Goal: Contribute content

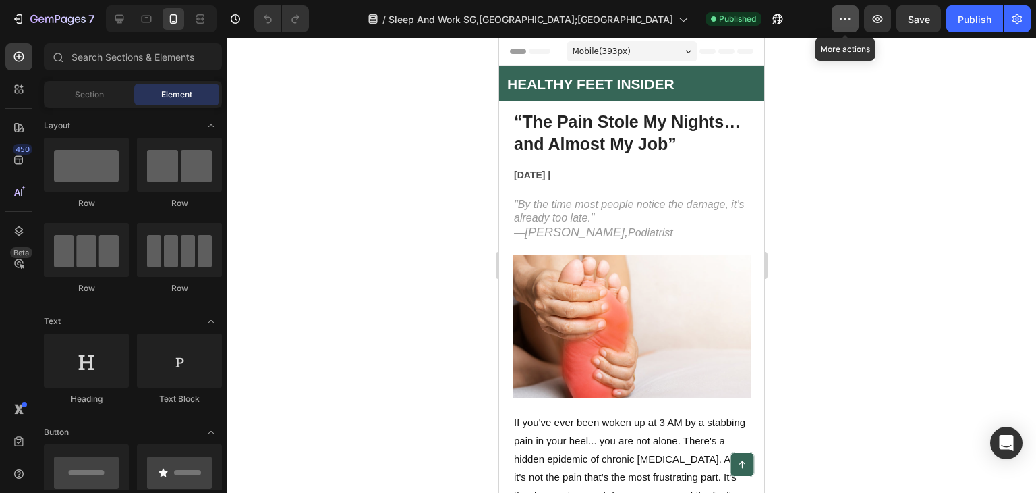
click at [838, 23] on button "button" at bounding box center [845, 18] width 27 height 27
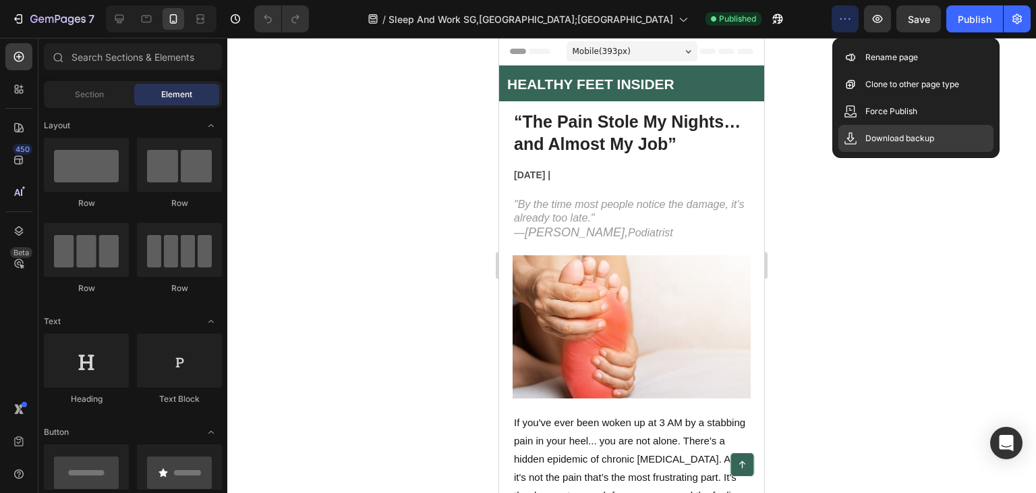
drag, startPoint x: 918, startPoint y: 213, endPoint x: 977, endPoint y: 142, distance: 92.0
click at [923, 213] on div at bounding box center [631, 265] width 809 height 455
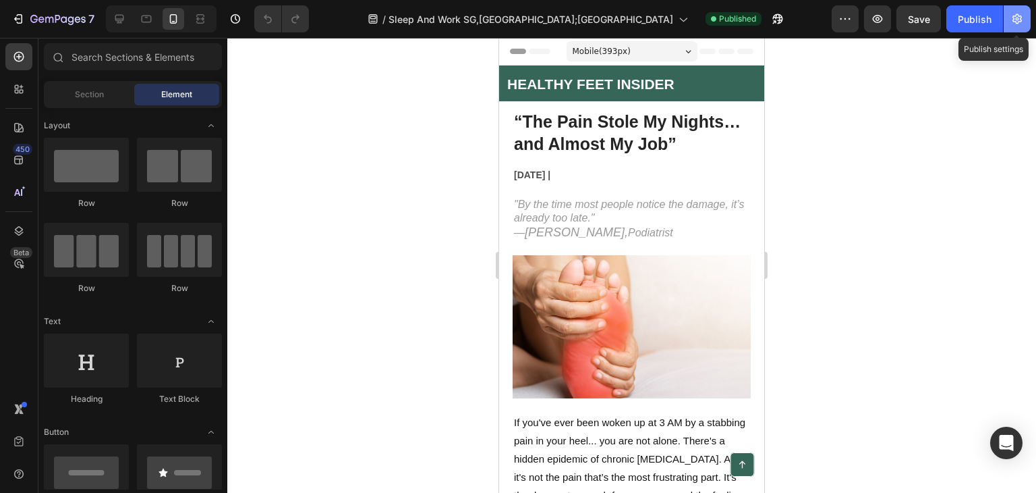
click at [1011, 18] on icon "button" at bounding box center [1017, 18] width 13 height 13
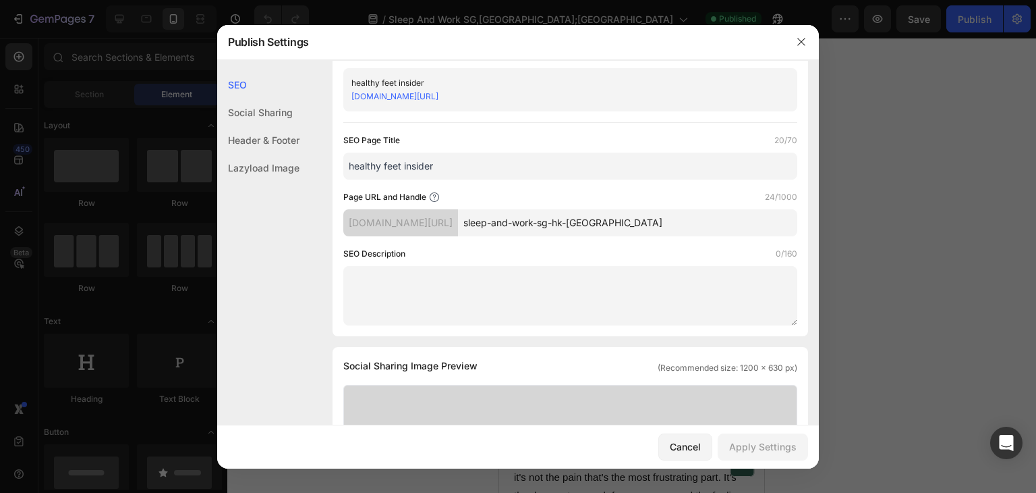
scroll to position [67, 0]
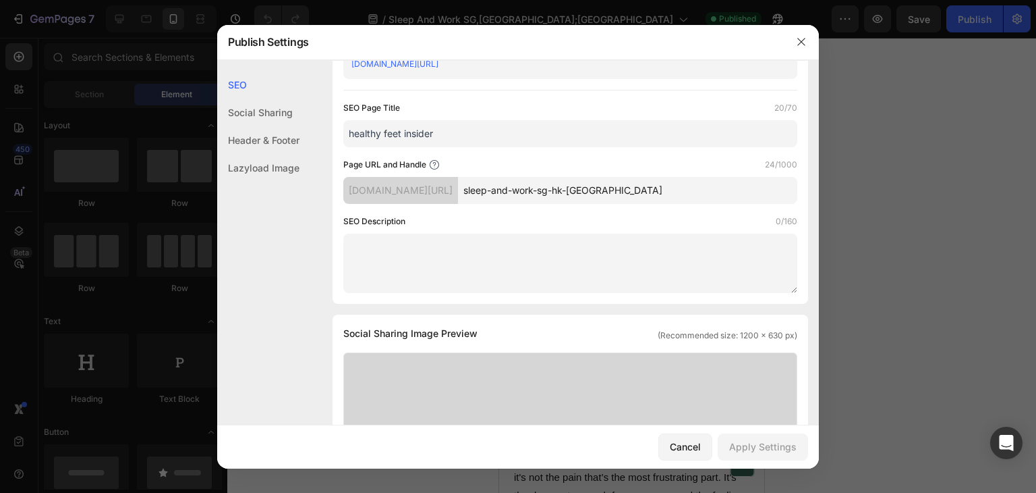
drag, startPoint x: 660, startPoint y: 188, endPoint x: 501, endPoint y: 193, distance: 158.7
click at [501, 193] on div "[DOMAIN_NAME][URL] sleep-and-work-sg-hk-[GEOGRAPHIC_DATA]" at bounding box center [570, 190] width 454 height 27
type input "healthyfeetinsiderSG"
drag, startPoint x: 521, startPoint y: 239, endPoint x: 515, endPoint y: 233, distance: 8.6
click at [516, 233] on textarea at bounding box center [570, 262] width 454 height 59
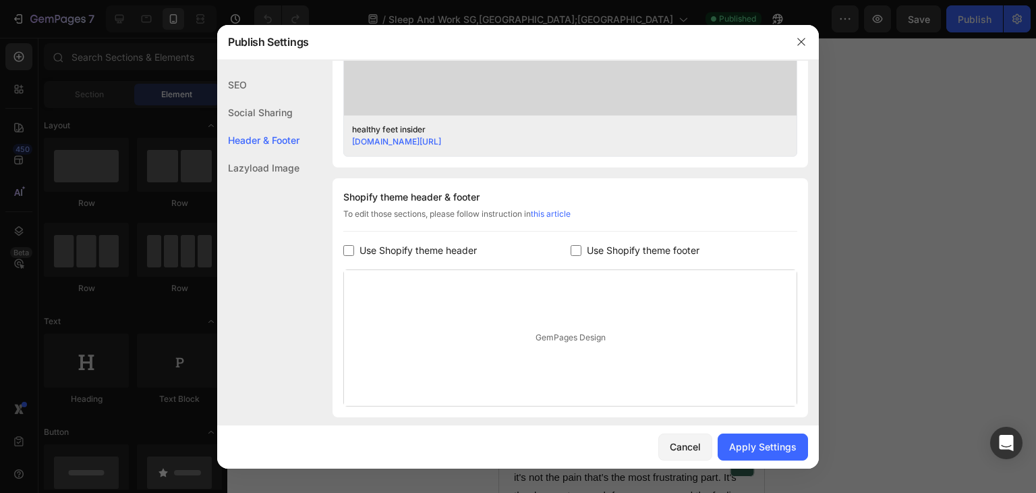
scroll to position [607, 0]
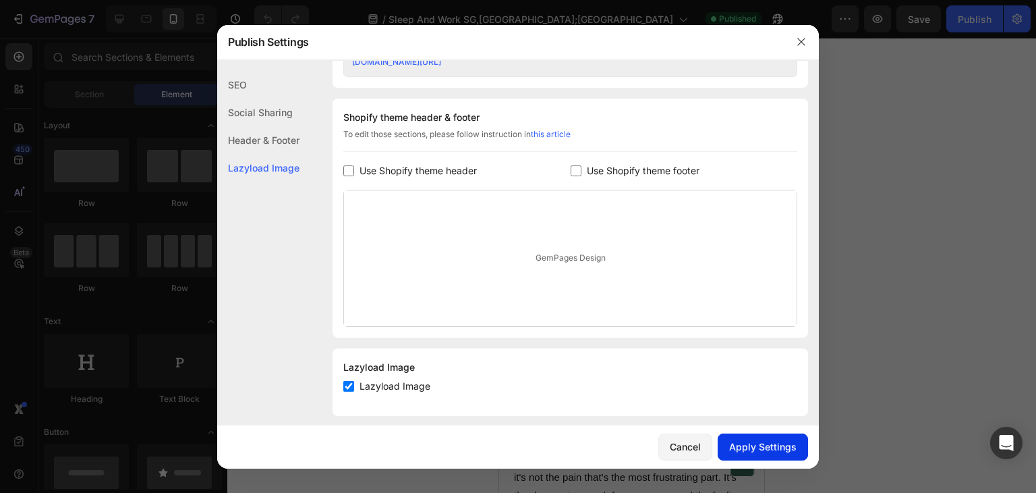
click at [753, 451] on div "Apply Settings" at bounding box center [762, 446] width 67 height 14
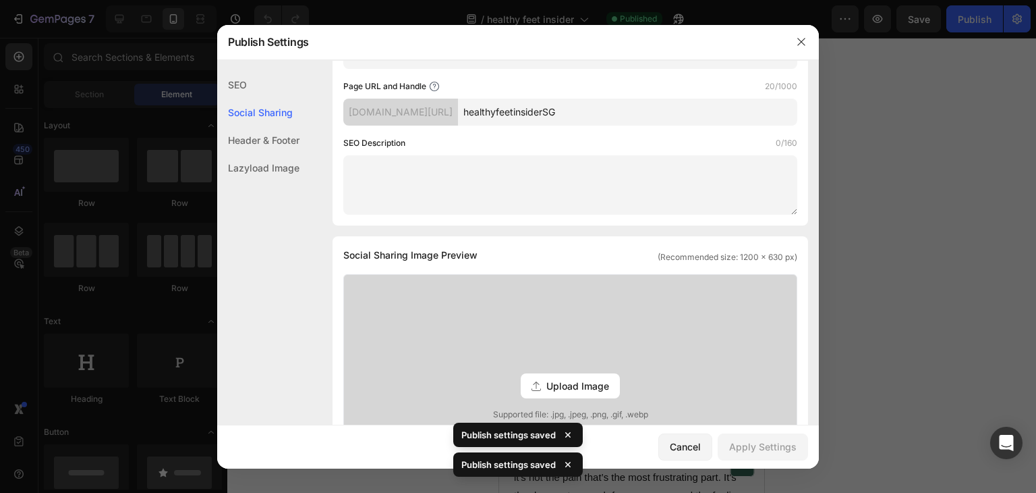
scroll to position [0, 0]
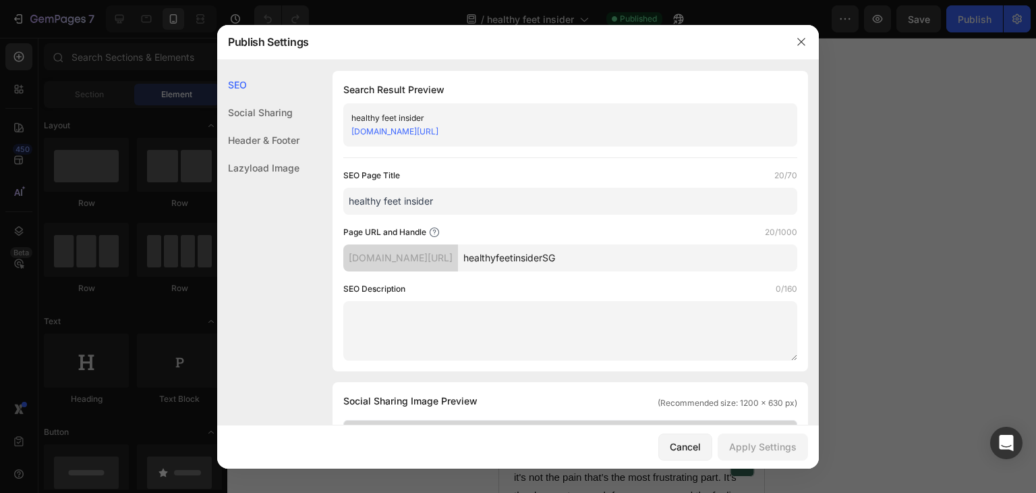
click at [800, 43] on icon "button" at bounding box center [801, 41] width 11 height 11
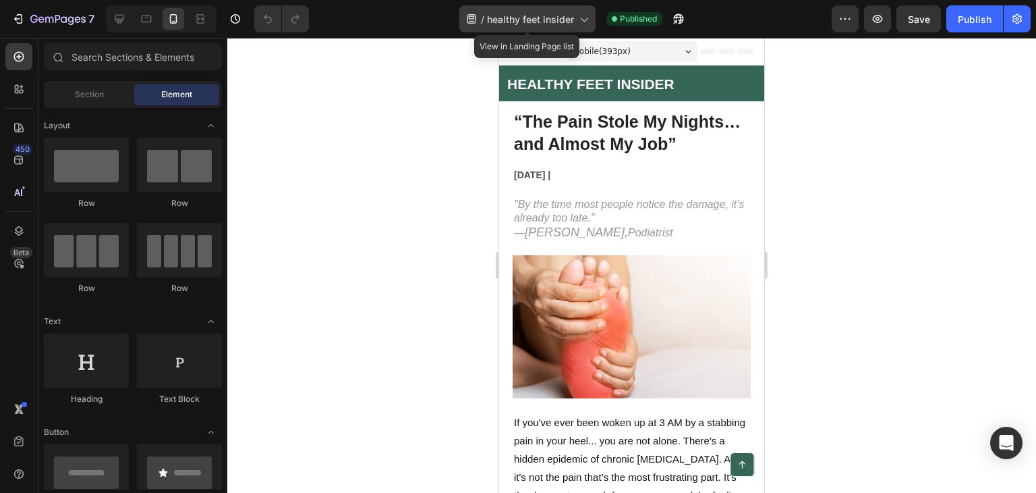
click at [572, 16] on span "healthy feet insider" at bounding box center [530, 19] width 87 height 14
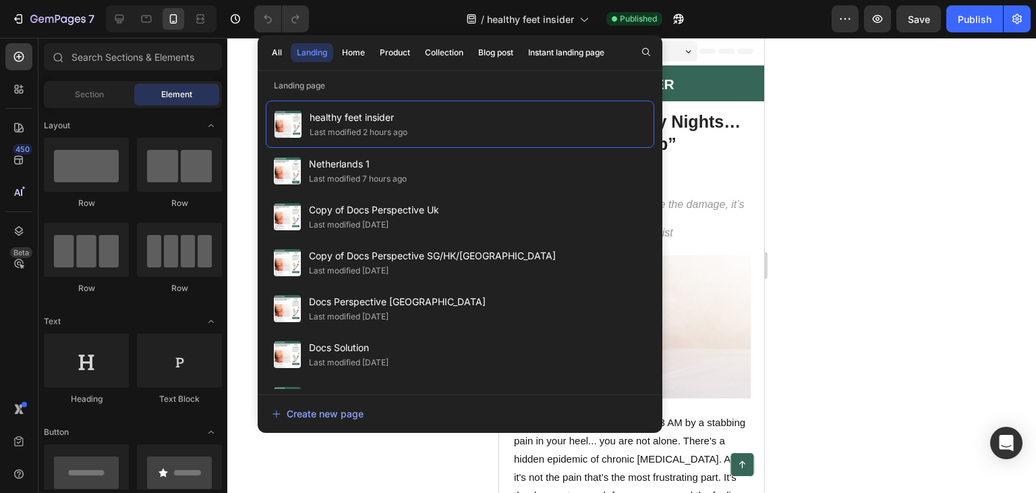
click at [866, 123] on div at bounding box center [631, 265] width 809 height 455
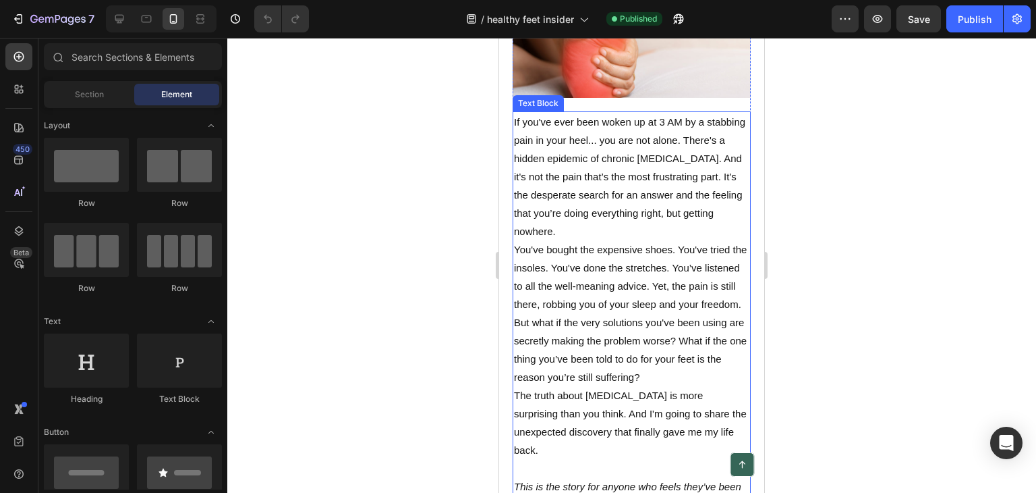
scroll to position [270, 0]
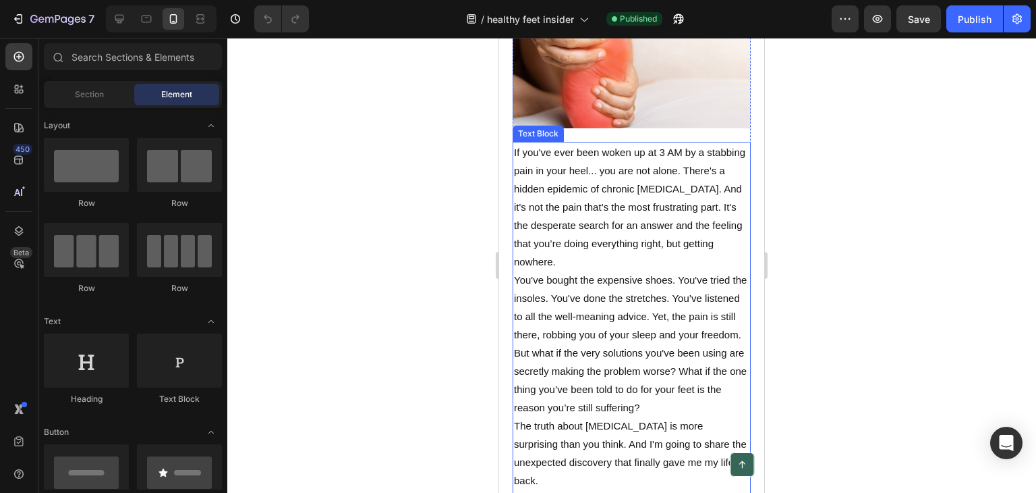
click at [626, 171] on p "If you've ever been woken up at 3 AM by a stabbing pain in your heel... you are…" at bounding box center [632, 207] width 236 height 128
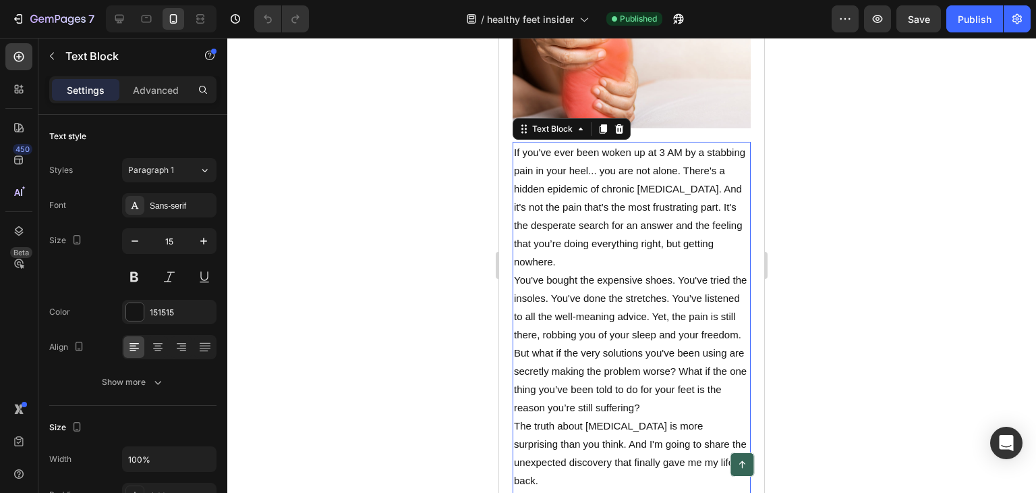
click at [653, 166] on p "If you've ever been woken up at 3 AM by a stabbing pain in your heel... you are…" at bounding box center [632, 207] width 236 height 128
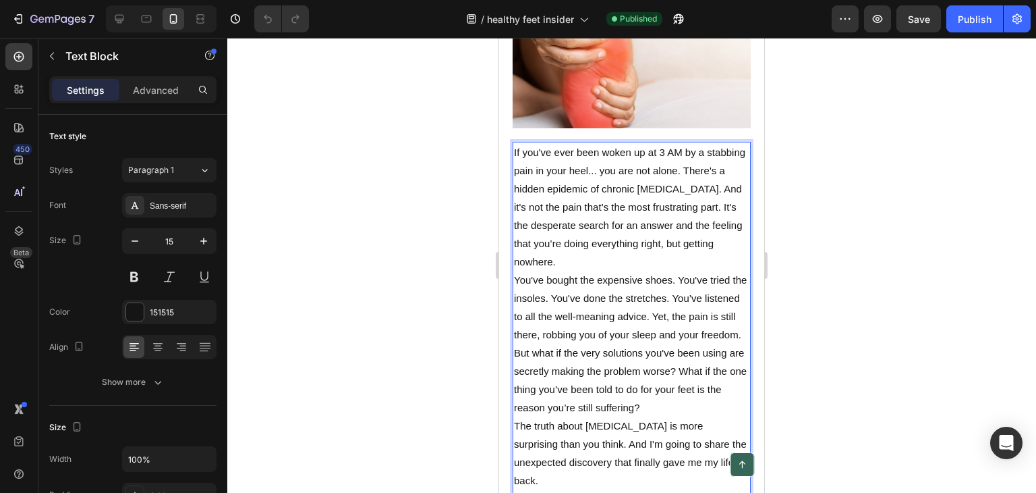
click at [659, 168] on p "If you've ever been woken up at 3 AM by a stabbing pain in your heel... you are…" at bounding box center [632, 207] width 236 height 128
click at [663, 167] on p "If you've ever been woken up at 3 AM by a stabbing pain in your heel... you are…" at bounding box center [632, 207] width 236 height 128
click at [657, 165] on p "If you've ever been woken up at 3 AM by a stabbing pain in your heel... you are…" at bounding box center [632, 207] width 236 height 128
click at [660, 168] on p "If you've ever been woken up at 3 AM by a stabbing pain in your heel... you are…" at bounding box center [632, 207] width 236 height 128
drag, startPoint x: 659, startPoint y: 167, endPoint x: 680, endPoint y: 165, distance: 21.0
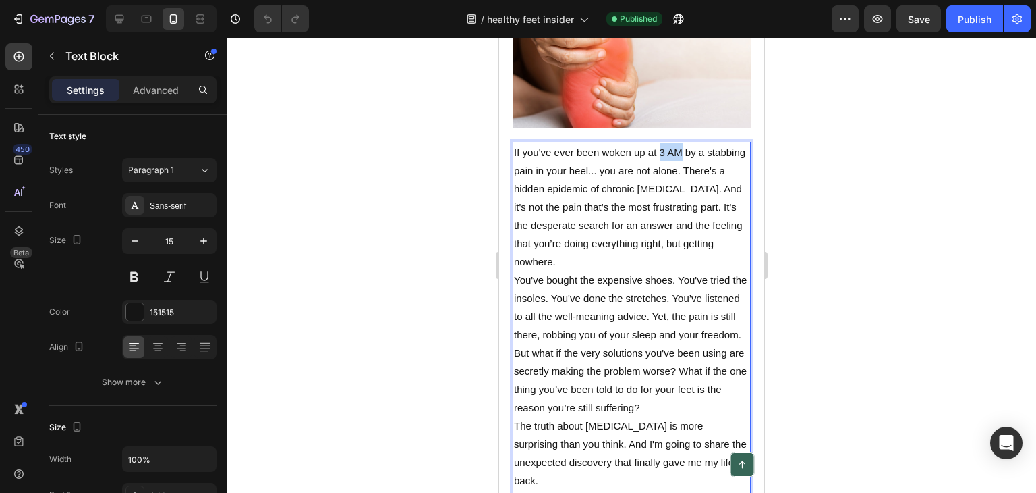
click at [682, 168] on p "If you've ever been woken up at 3 AM by a stabbing pain in your heel... you are…" at bounding box center [632, 207] width 236 height 128
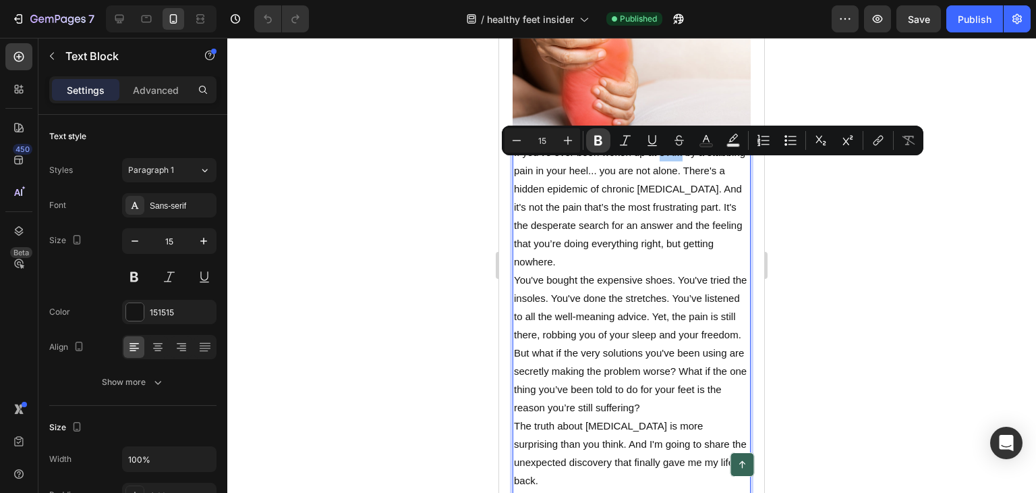
click at [598, 142] on icon "Editor contextual toolbar" at bounding box center [598, 140] width 13 height 13
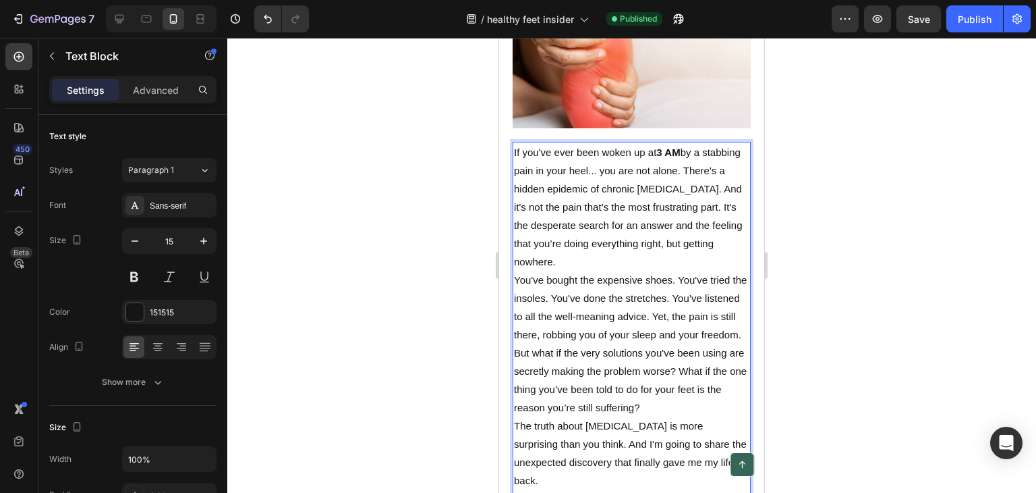
click at [588, 188] on p "If you've ever been woken up at 3 AM by a stabbing pain in your heel... you are…" at bounding box center [632, 207] width 236 height 128
drag, startPoint x: 514, startPoint y: 188, endPoint x: 630, endPoint y: 187, distance: 116.7
click at [630, 187] on p "If you've ever been woken up at 3 AM by a stabbing pain in your heel... you are…" at bounding box center [632, 207] width 236 height 128
drag, startPoint x: 533, startPoint y: 187, endPoint x: 522, endPoint y: 185, distance: 11.6
click at [522, 185] on p "If you've ever been woken up at 3 AM by a stabbing pain in your heel... you are…" at bounding box center [632, 207] width 236 height 128
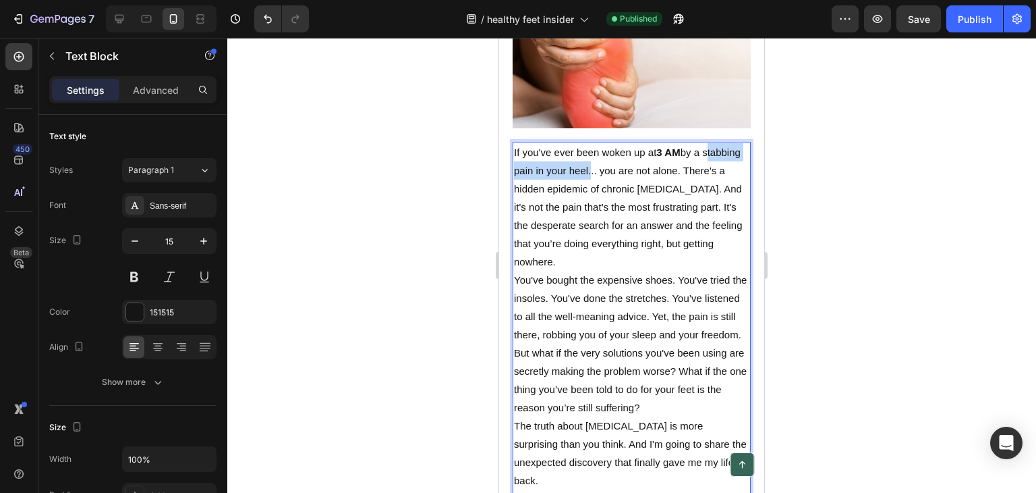
click at [518, 184] on p "If you've ever been woken up at 3 AM by a stabbing pain in your heel... you are…" at bounding box center [632, 207] width 236 height 128
click at [516, 184] on p "If you've ever been woken up at 3 AM by a stabbing pain in your heel... you are…" at bounding box center [632, 207] width 236 height 128
drag, startPoint x: 515, startPoint y: 184, endPoint x: 621, endPoint y: 186, distance: 106.0
click at [621, 187] on p "If you've ever been woken up at 3 AM by a stabbing pain in your heel... you are…" at bounding box center [632, 207] width 236 height 128
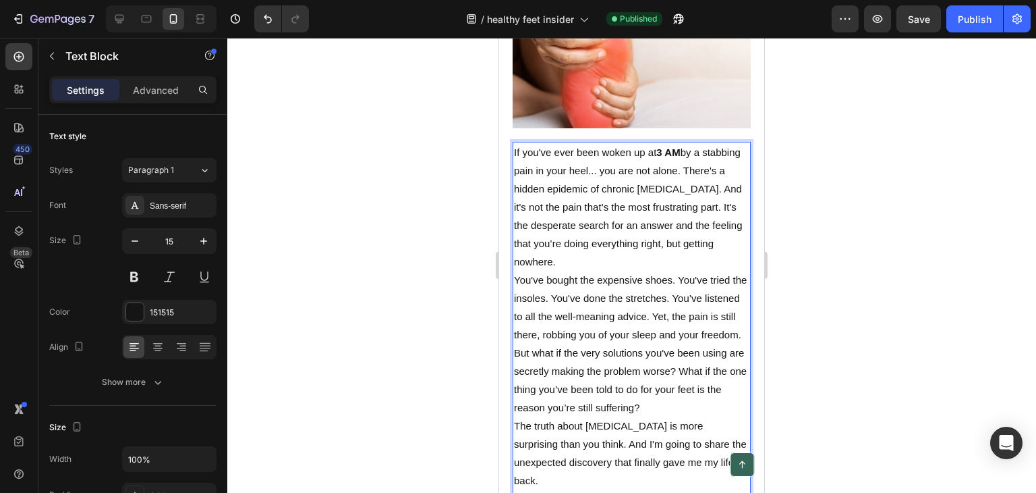
click at [589, 229] on p "If you've ever been woken up at 3 AM by a stabbing pain in your heel... you are…" at bounding box center [632, 207] width 236 height 128
click at [812, 214] on div at bounding box center [631, 265] width 809 height 455
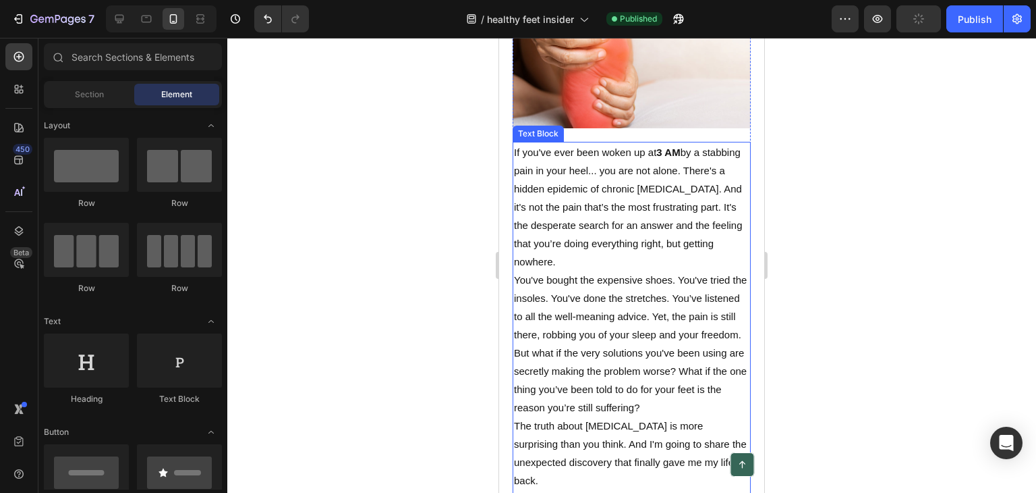
click at [603, 183] on p "If you've ever been woken up at 3 AM by a stabbing pain in your heel... you are…" at bounding box center [632, 207] width 236 height 128
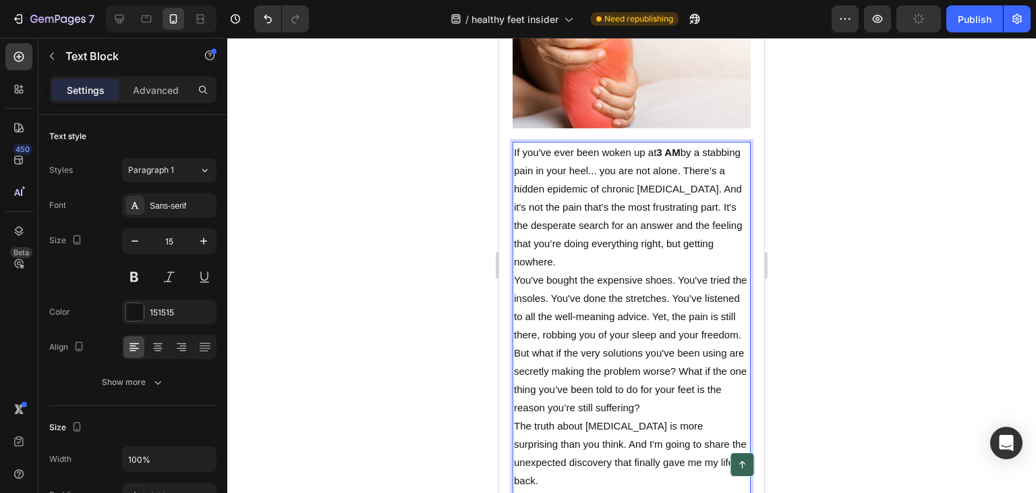
click at [628, 184] on p "If you've ever been woken up at 3 AM by a stabbing pain in your heel... you are…" at bounding box center [632, 207] width 236 height 128
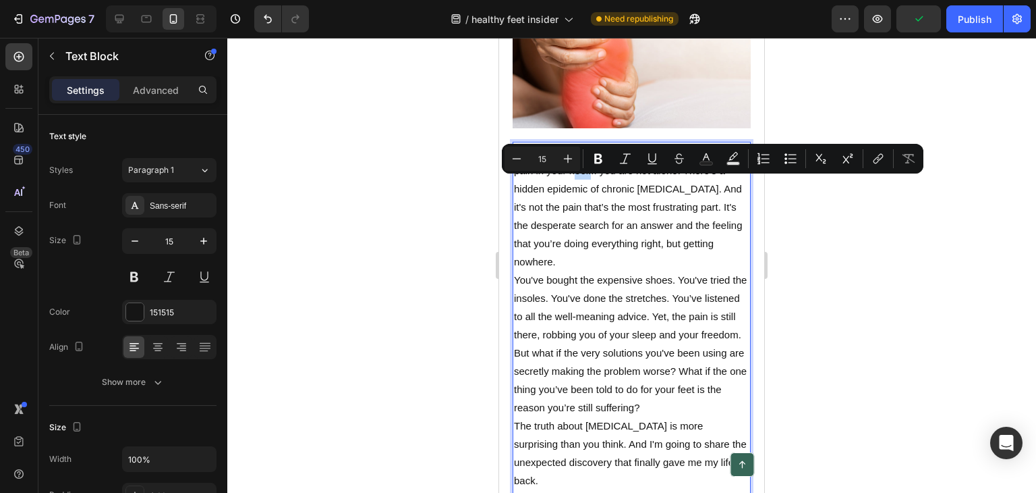
click at [628, 184] on p "If you've ever been woken up at 3 AM by a stabbing pain in your heel... you are…" at bounding box center [632, 207] width 236 height 128
drag, startPoint x: 630, startPoint y: 186, endPoint x: 516, endPoint y: 192, distance: 114.2
click at [516, 192] on p "If you've ever been woken up at 3 AM by a stabbing pain in your heel... you are…" at bounding box center [632, 207] width 236 height 128
click at [589, 157] on button "Bold" at bounding box center [598, 158] width 24 height 24
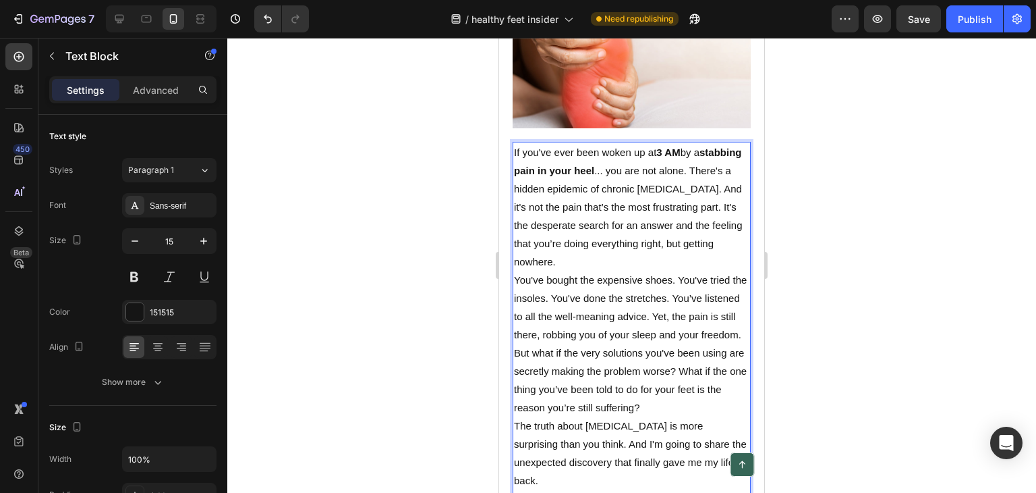
click at [594, 219] on p "If you've ever been woken up at 3 AM by a stabbing pain in your heel ... you ar…" at bounding box center [632, 207] width 236 height 128
click at [640, 198] on p "If you've ever been woken up at 3 AM by a stabbing pain in your heel ... you ar…" at bounding box center [632, 207] width 236 height 128
click at [551, 233] on p "If you've ever been woken up at 3 AM by a stabbing pain in your heel ... you ar…" at bounding box center [632, 207] width 236 height 128
click at [624, 222] on p "If you've ever been woken up at 3 AM by a stabbing pain in your heel ... you ar…" at bounding box center [632, 207] width 236 height 128
click at [594, 246] on p "If you've ever been woken up at 3 AM by a stabbing pain in your heel ... you ar…" at bounding box center [632, 207] width 236 height 128
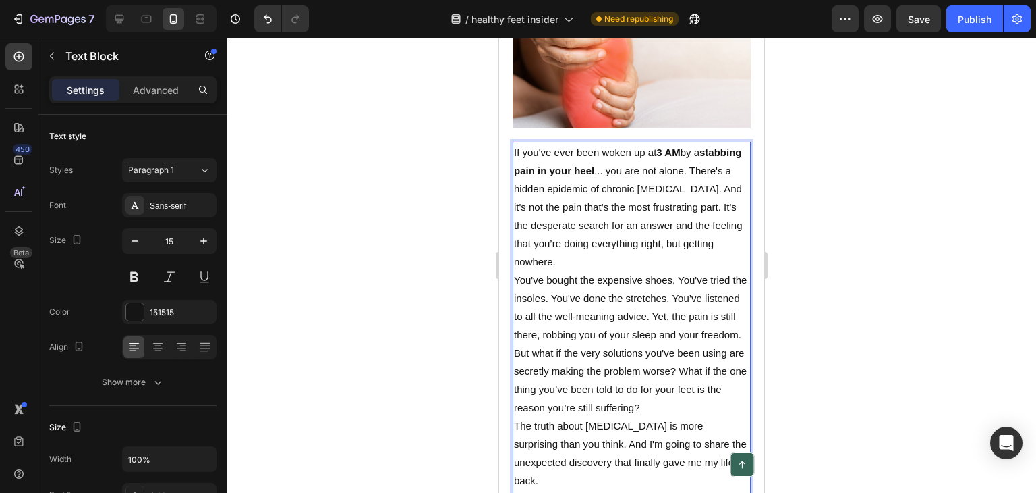
click at [634, 238] on p "If you've ever been woken up at 3 AM by a stabbing pain in your heel ... you ar…" at bounding box center [632, 207] width 236 height 128
click at [656, 243] on p "If you've ever been woken up at 3 AM by a stabbing pain in your heel ... you ar…" at bounding box center [632, 207] width 236 height 128
click at [611, 265] on p "If you've ever been woken up at 3 AM by a stabbing pain in your heel ... you ar…" at bounding box center [632, 207] width 236 height 128
click at [543, 298] on p "You've bought the expensive shoes. You've tried the insoles. You've done the st…" at bounding box center [632, 307] width 236 height 73
click at [555, 294] on p "You've bought the expensive shoes. You've tried the insoles. You've done the st…" at bounding box center [632, 307] width 236 height 73
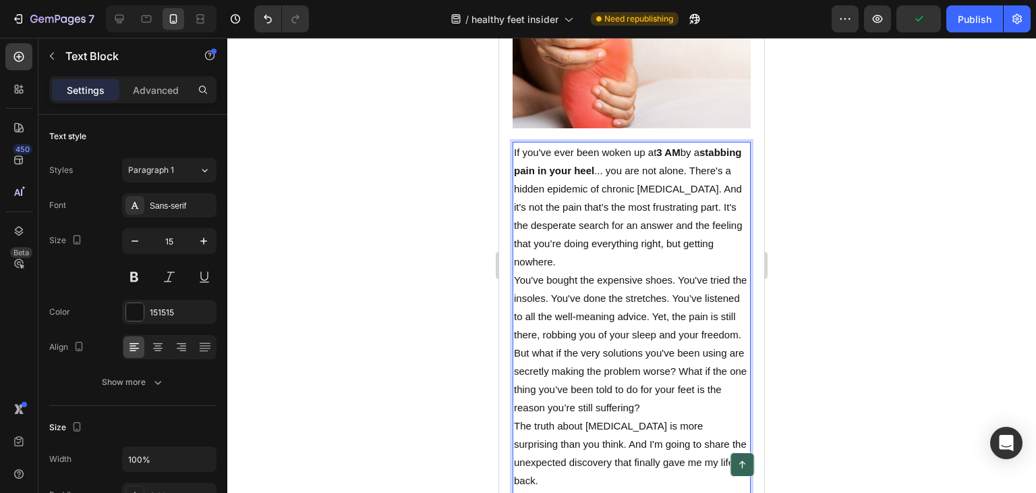
click at [545, 295] on p "You've bought the expensive shoes. You've tried the insoles. You've done the st…" at bounding box center [632, 307] width 236 height 73
click at [592, 295] on p "You've bought the expensive shoes. You've tried the insoles. You've done the st…" at bounding box center [632, 307] width 236 height 73
click at [582, 294] on p "You've bought the expensive shoes. You've tried the insoles. You've done the st…" at bounding box center [632, 307] width 236 height 73
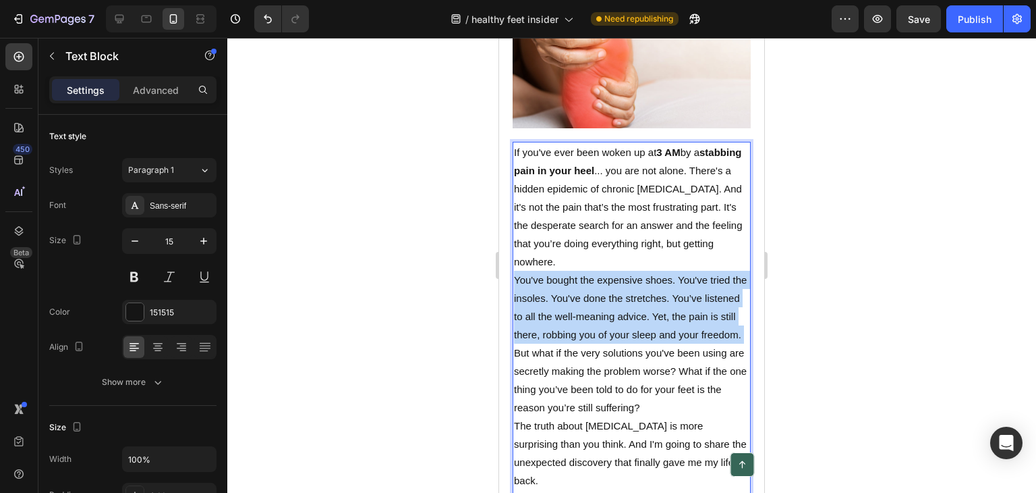
click at [582, 293] on p "You've bought the expensive shoes. You've tried the insoles. You've done the st…" at bounding box center [632, 307] width 236 height 73
drag, startPoint x: 586, startPoint y: 285, endPoint x: 597, endPoint y: 279, distance: 13.3
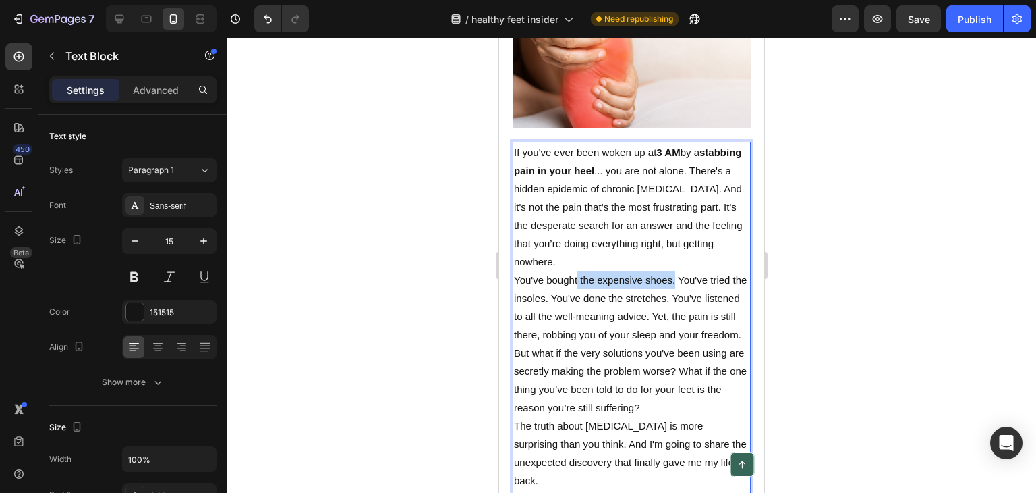
drag, startPoint x: 578, startPoint y: 293, endPoint x: 676, endPoint y: 296, distance: 97.9
click at [676, 296] on p "You've bought the expensive shoes. You've tried the insoles. You've done the st…" at bounding box center [632, 307] width 236 height 73
click at [656, 255] on p "If you've ever been woken up at 3 AM by a stabbing pain in your heel ... you ar…" at bounding box center [632, 207] width 236 height 128
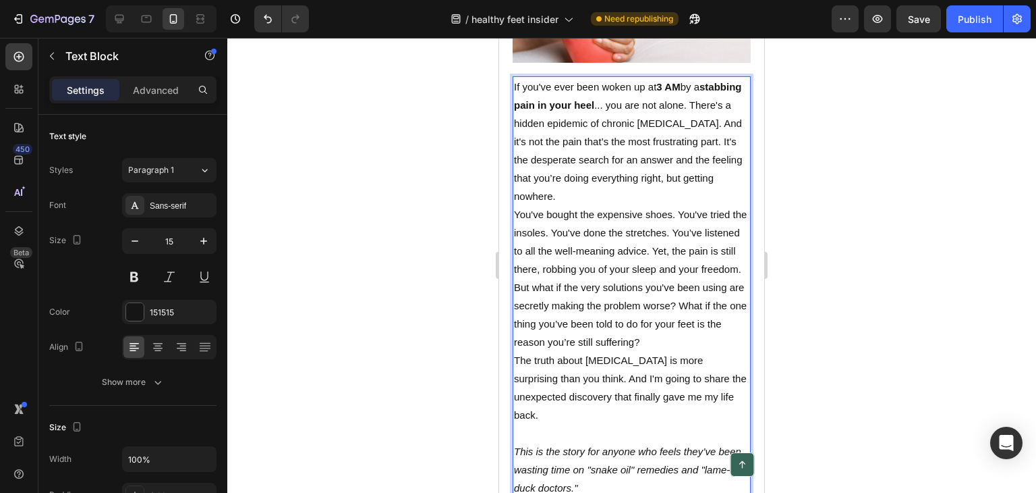
scroll to position [405, 0]
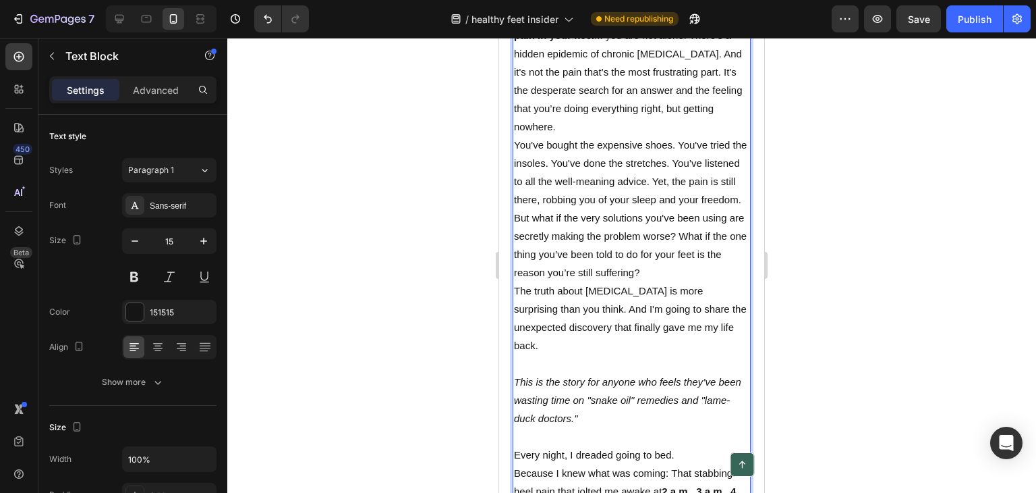
drag, startPoint x: 891, startPoint y: 188, endPoint x: 884, endPoint y: 179, distance: 10.5
click at [885, 179] on div at bounding box center [631, 265] width 809 height 455
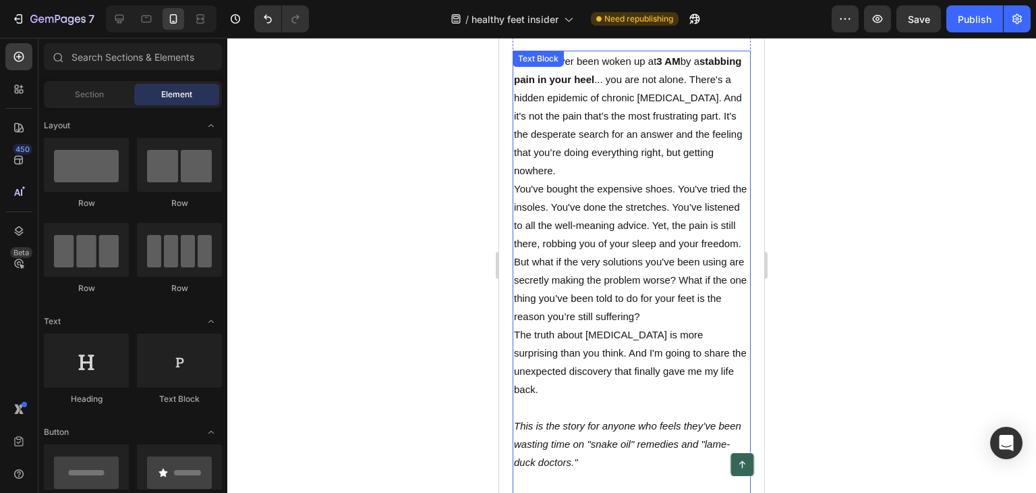
scroll to position [337, 0]
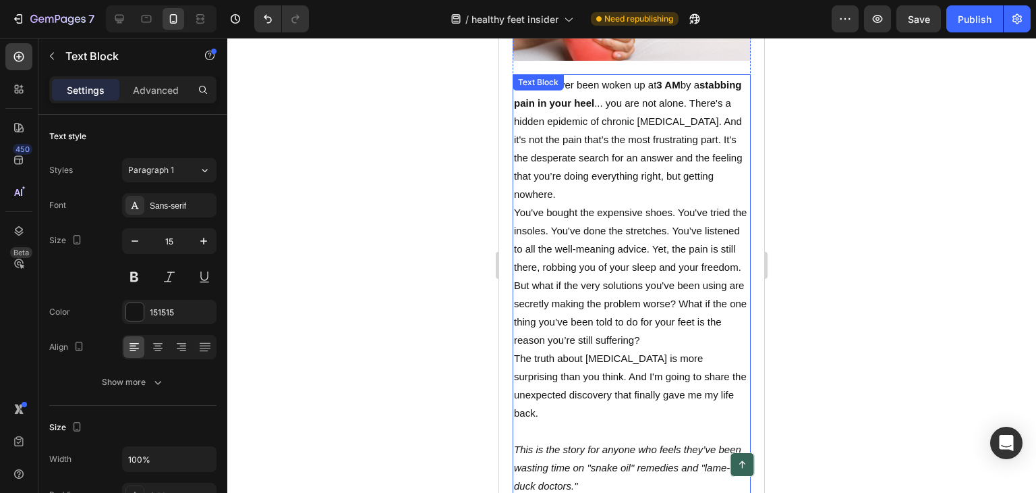
click at [586, 232] on p "You've bought the expensive shoes. You've tried the insoles. You've done the st…" at bounding box center [632, 239] width 236 height 73
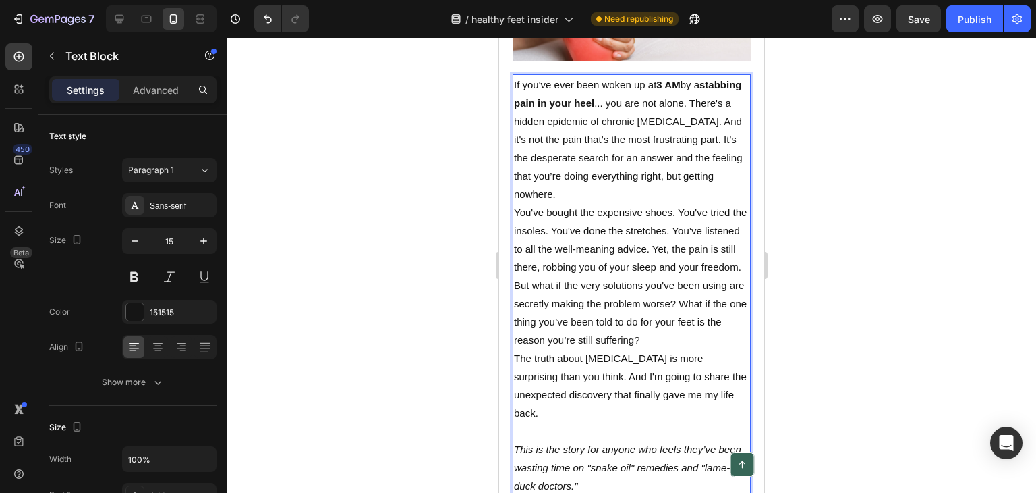
click at [598, 227] on p "You've bought the expensive shoes. You've tried the insoles. You've done the st…" at bounding box center [632, 239] width 236 height 73
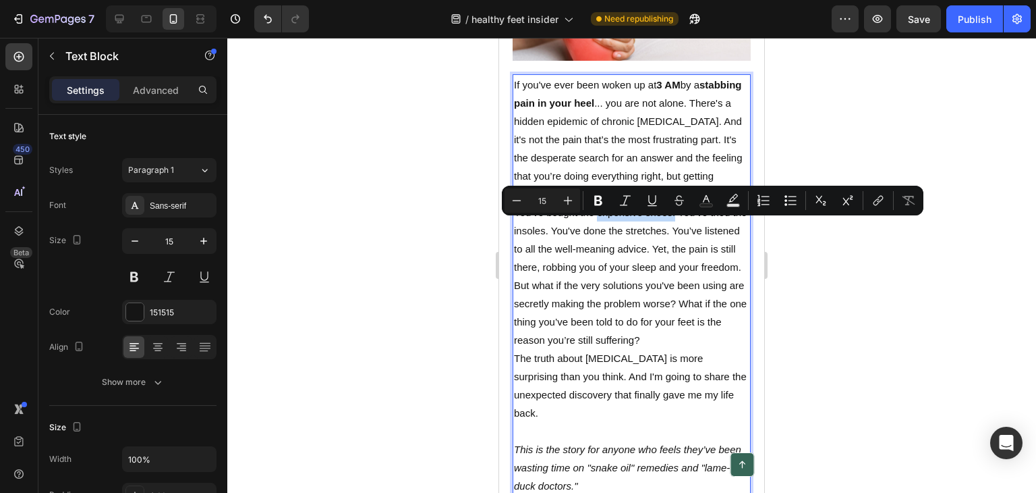
drag, startPoint x: 597, startPoint y: 227, endPoint x: 671, endPoint y: 225, distance: 73.6
click at [671, 225] on p "You've bought the expensive shoes. You've tried the insoles. You've done the st…" at bounding box center [632, 239] width 236 height 73
click at [586, 198] on button "Bold" at bounding box center [598, 200] width 24 height 24
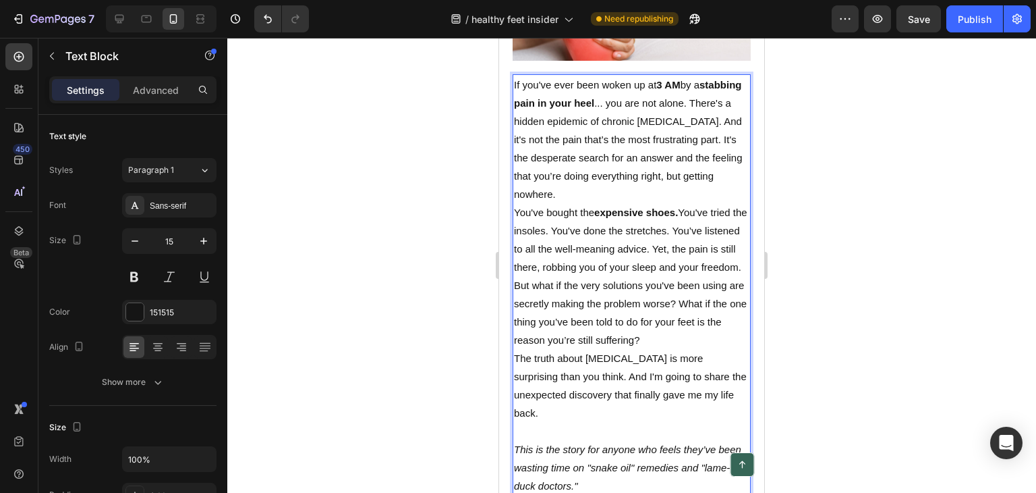
click at [547, 260] on p "You've bought the expensive shoes. You've tried the insoles. You've done the st…" at bounding box center [632, 239] width 236 height 73
click at [592, 276] on p "You've bought the expensive shoes. You've tried the insoles. You've done the st…" at bounding box center [632, 239] width 236 height 73
drag, startPoint x: 594, startPoint y: 285, endPoint x: 658, endPoint y: 292, distance: 64.5
click at [675, 276] on p "You've bought the expensive shoes. You've tried the insoles. You've done the st…" at bounding box center [632, 239] width 236 height 73
drag, startPoint x: 599, startPoint y: 273, endPoint x: 582, endPoint y: 255, distance: 24.4
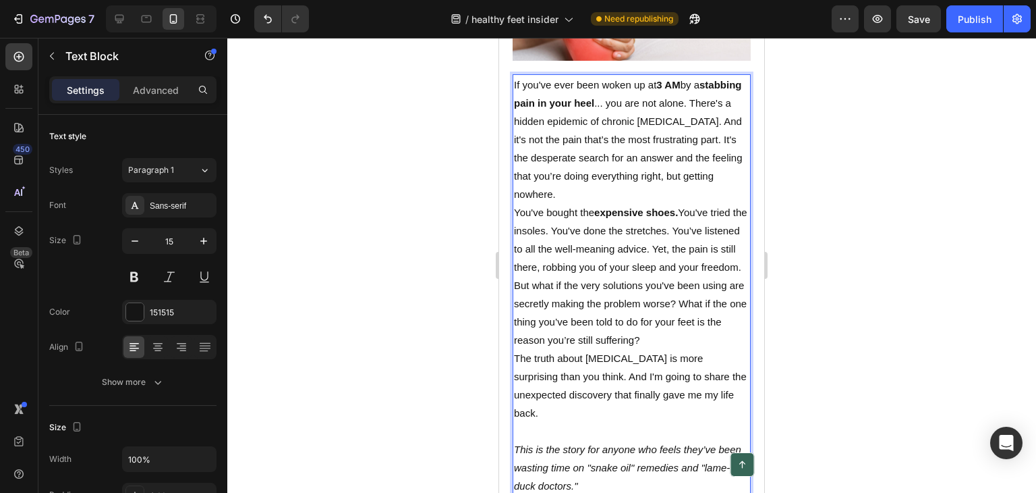
click at [597, 271] on p "You've bought the expensive shoes. You've tried the insoles. You've done the st…" at bounding box center [632, 239] width 236 height 73
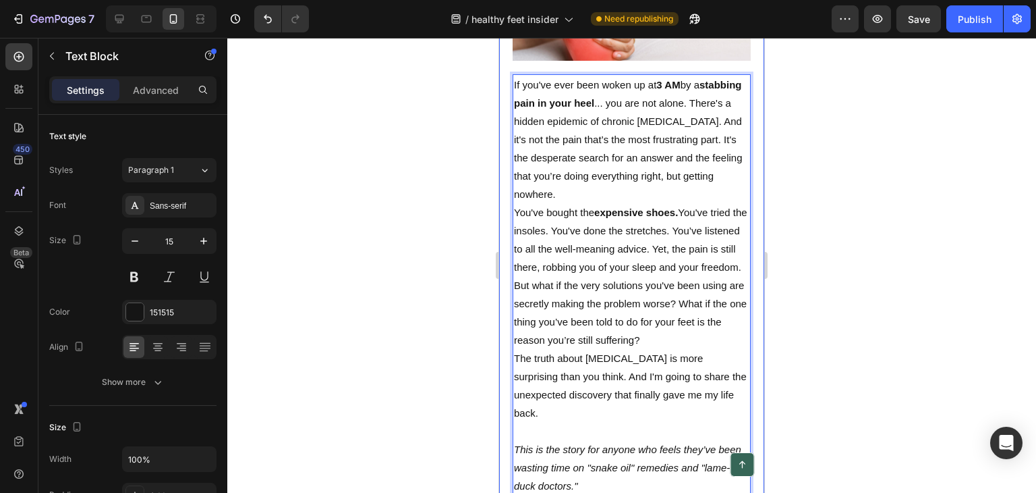
click at [456, 251] on div at bounding box center [631, 265] width 809 height 455
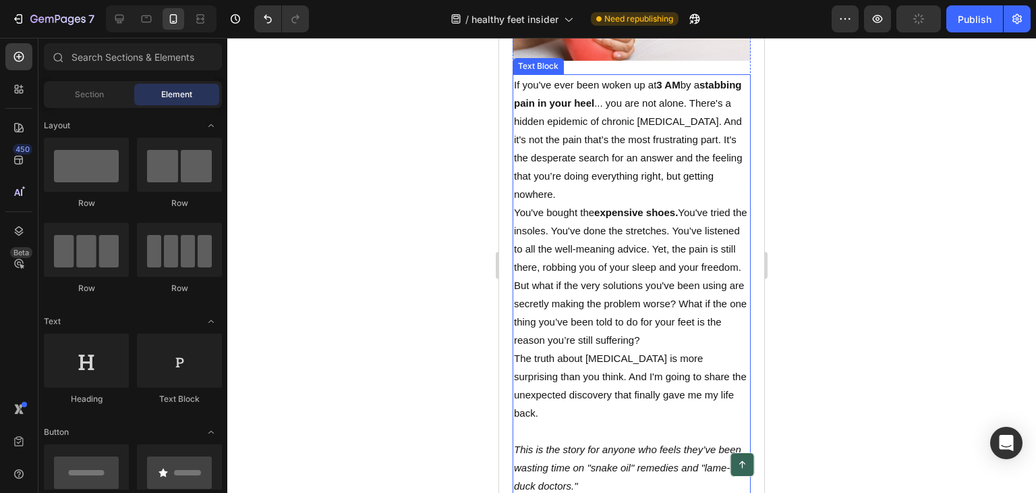
click at [605, 275] on p "You've bought the expensive shoes. You've tried the insoles. You've done the st…" at bounding box center [632, 239] width 236 height 73
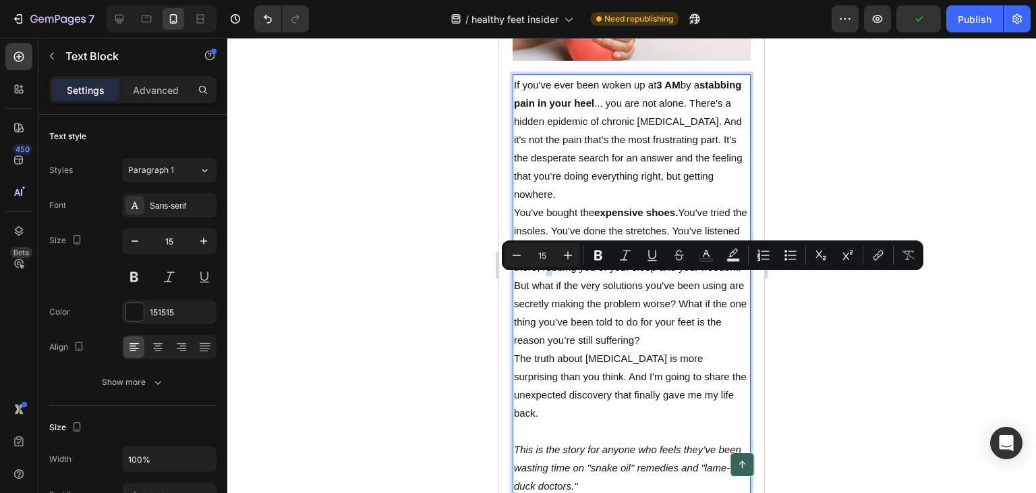
click at [591, 276] on p "You've bought the expensive shoes. You've tried the insoles. You've done the st…" at bounding box center [632, 239] width 236 height 73
click at [586, 276] on p "You've bought the expensive shoes. You've tried the insoles. You've done the st…" at bounding box center [632, 239] width 236 height 73
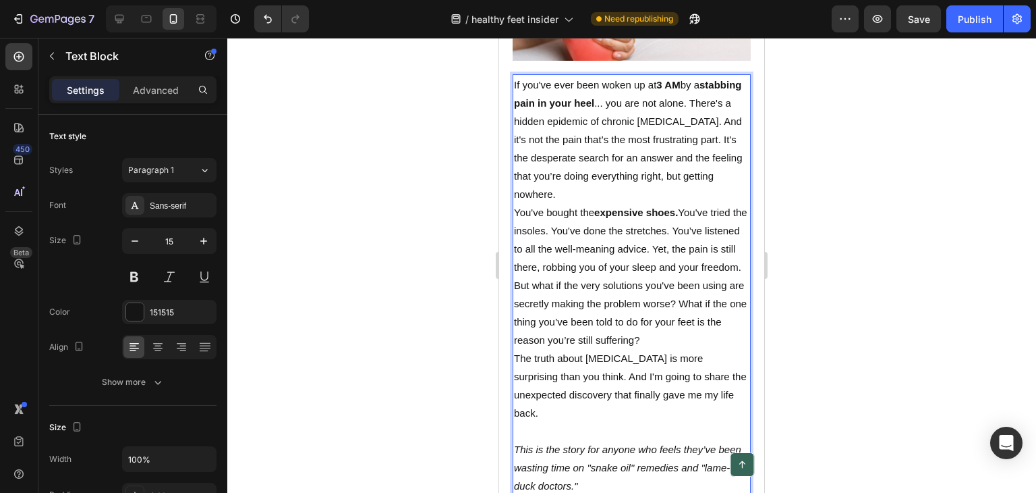
click at [593, 276] on p "You've bought the expensive shoes. You've tried the insoles. You've done the st…" at bounding box center [632, 239] width 236 height 73
drag, startPoint x: 596, startPoint y: 279, endPoint x: 592, endPoint y: 292, distance: 12.8
click at [592, 276] on p "You've bought the expensive shoes. You've tried the insoles. You've done the st…" at bounding box center [632, 239] width 236 height 73
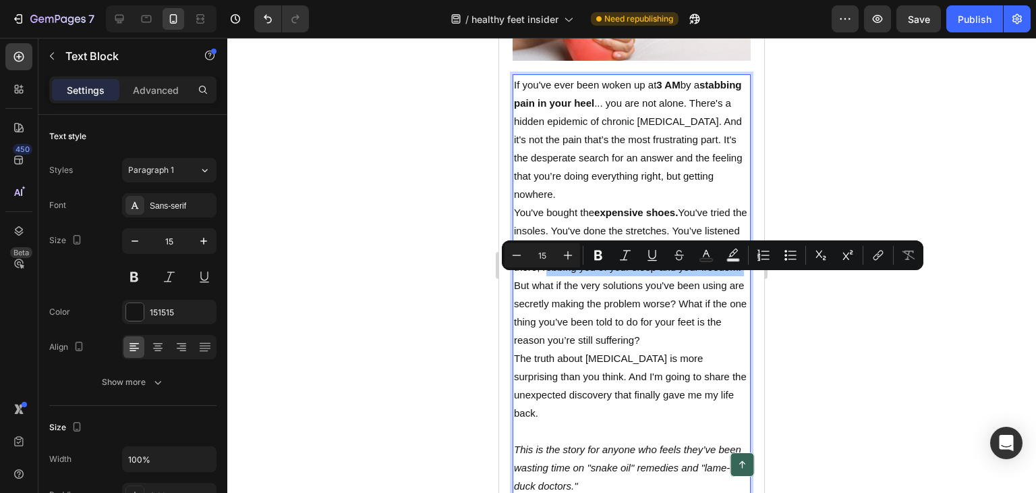
click at [597, 252] on icon "Editor contextual toolbar" at bounding box center [598, 255] width 8 height 10
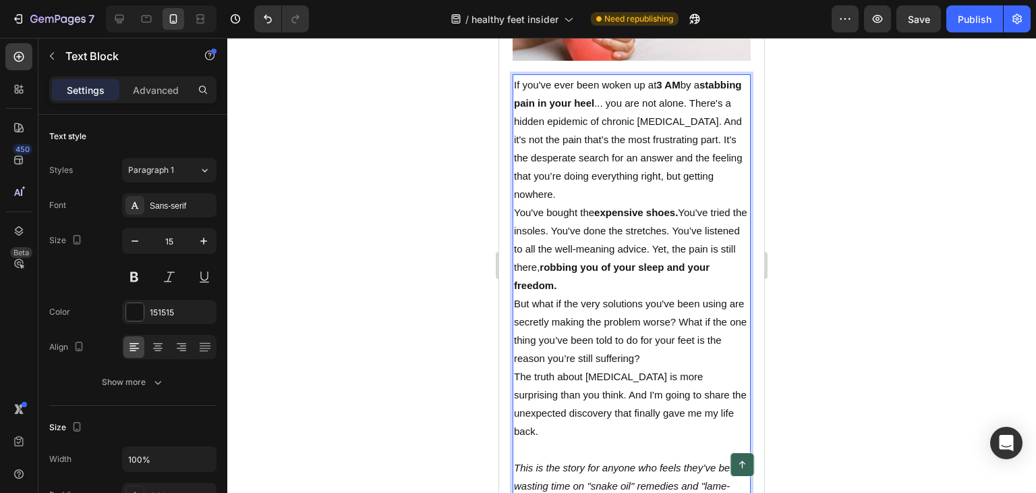
click at [635, 294] on p "You've bought the expensive shoes. You've tried the insoles. You've done the st…" at bounding box center [632, 248] width 236 height 91
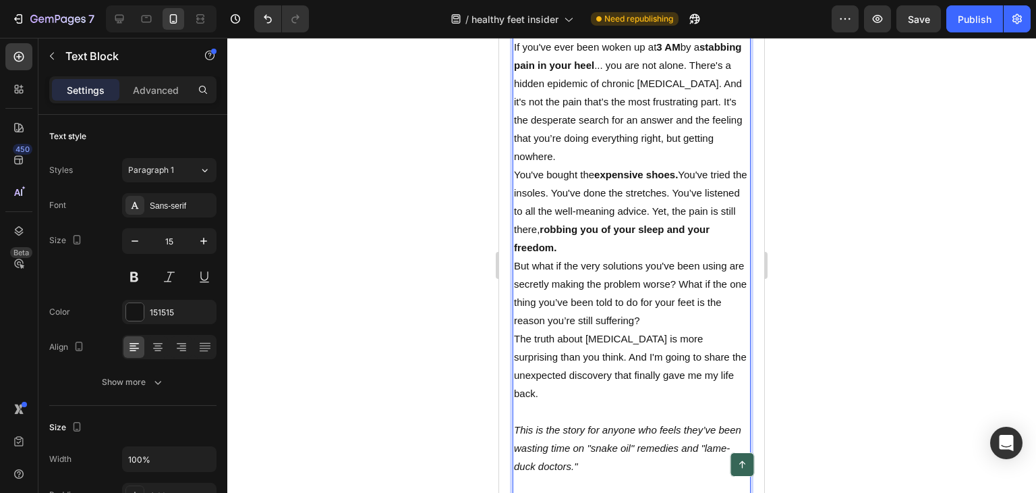
scroll to position [405, 0]
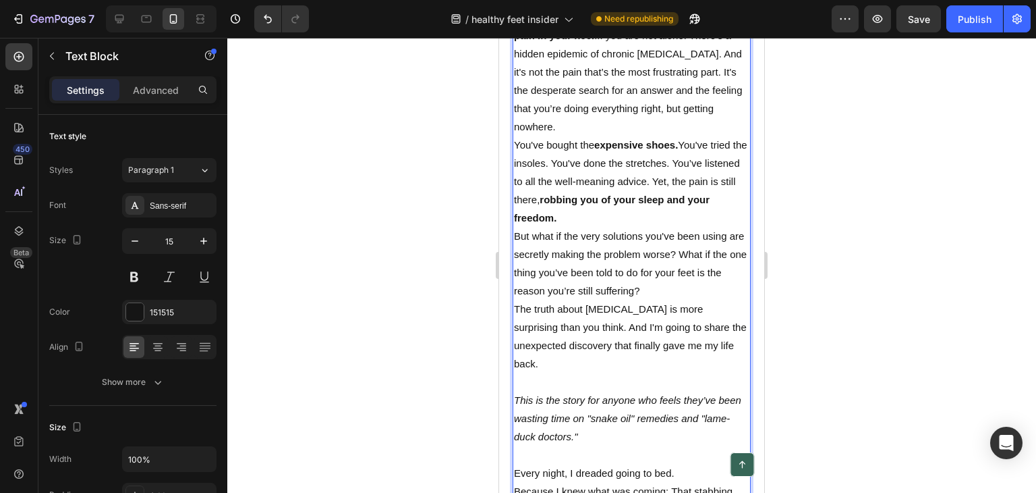
click at [583, 259] on p "But what if the very solutions you've been using are secretly making the proble…" at bounding box center [632, 263] width 236 height 73
click at [632, 247] on p "But what if the very solutions you've been using are secretly making the proble…" at bounding box center [632, 263] width 236 height 73
click at [699, 269] on p "But what if the very solutions you've been using are secretly making the proble…" at bounding box center [632, 263] width 236 height 73
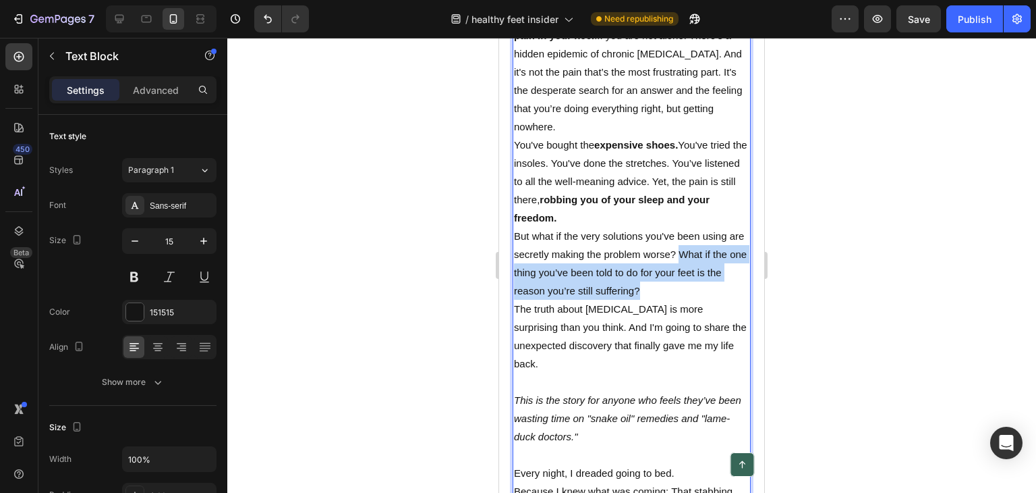
drag, startPoint x: 697, startPoint y: 265, endPoint x: 704, endPoint y: 301, distance: 37.1
click at [704, 300] on p "But what if the very solutions you've been using are secretly making the proble…" at bounding box center [632, 263] width 236 height 73
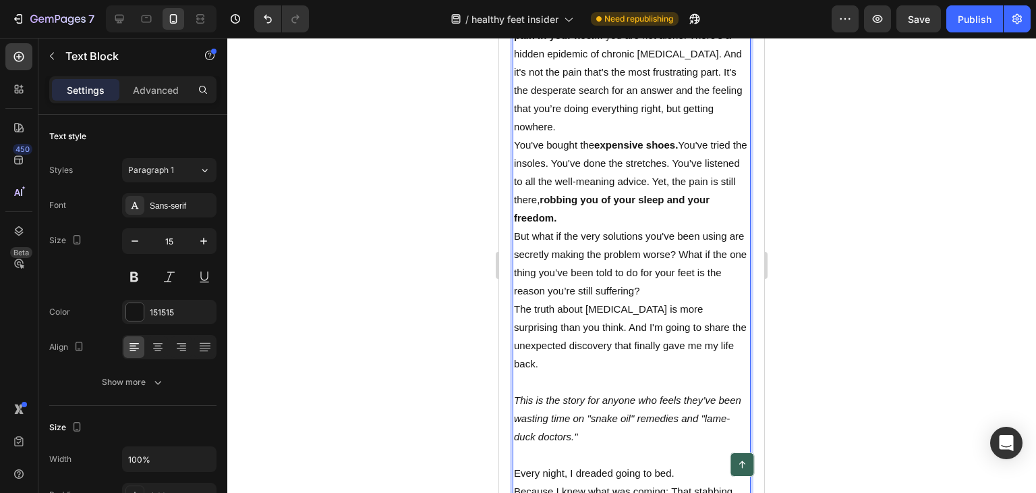
click at [618, 227] on p "You've bought the expensive shoes. You've tried the insoles. You've done the st…" at bounding box center [632, 181] width 236 height 91
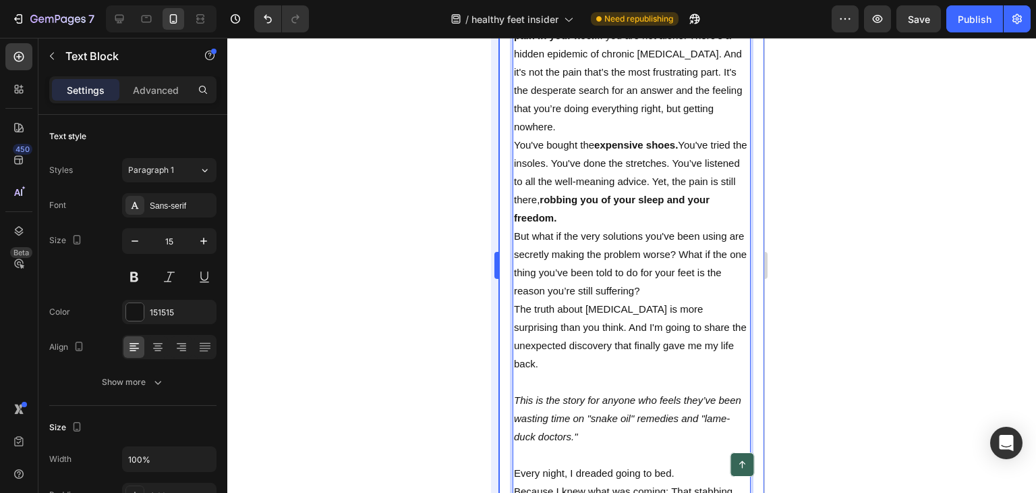
drag, startPoint x: 355, startPoint y: 287, endPoint x: 491, endPoint y: 275, distance: 136.8
click at [361, 282] on div at bounding box center [631, 265] width 809 height 455
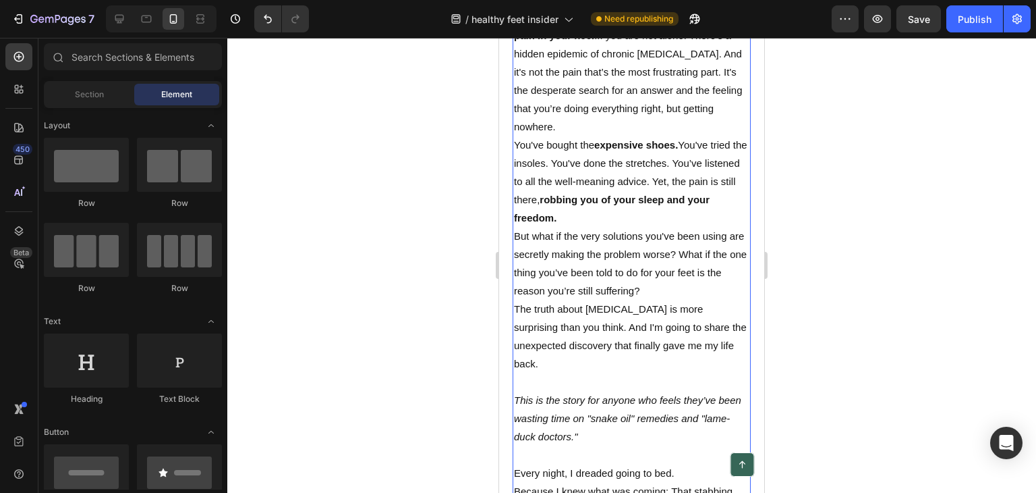
click at [684, 290] on p "But what if the very solutions you've been using are secretly making the proble…" at bounding box center [632, 263] width 236 height 73
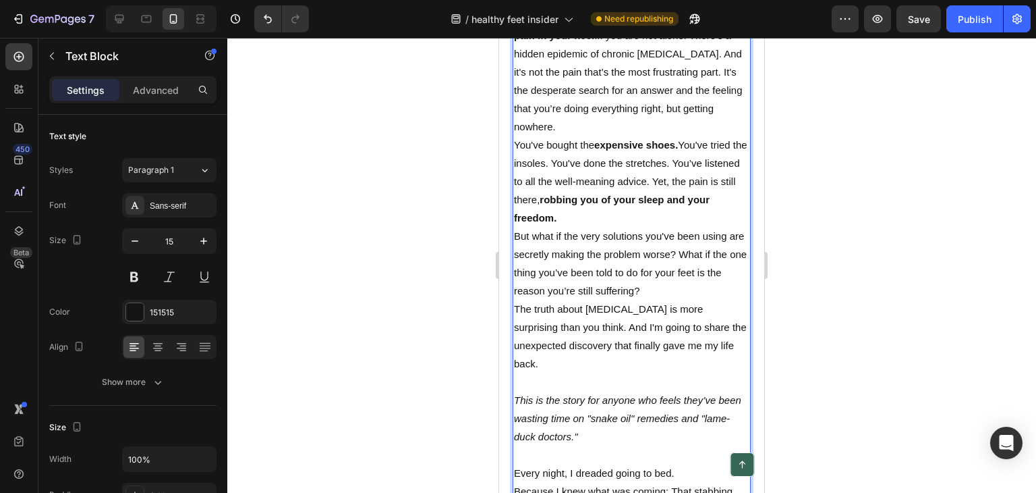
click at [696, 267] on p "But what if the very solutions you've been using are secretly making the proble…" at bounding box center [632, 263] width 236 height 73
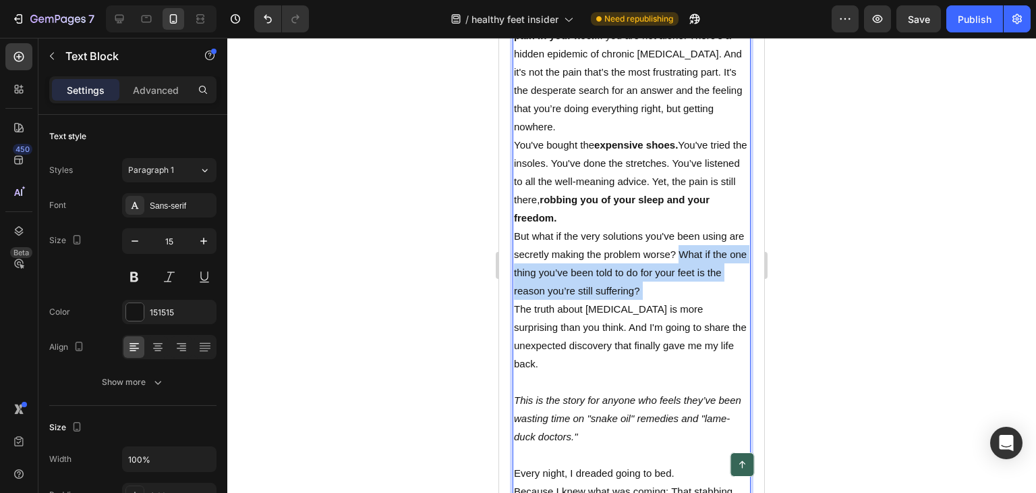
drag, startPoint x: 696, startPoint y: 265, endPoint x: 694, endPoint y: 300, distance: 35.2
click at [694, 300] on p "But what if the very solutions you've been using are secretly making the proble…" at bounding box center [632, 263] width 236 height 73
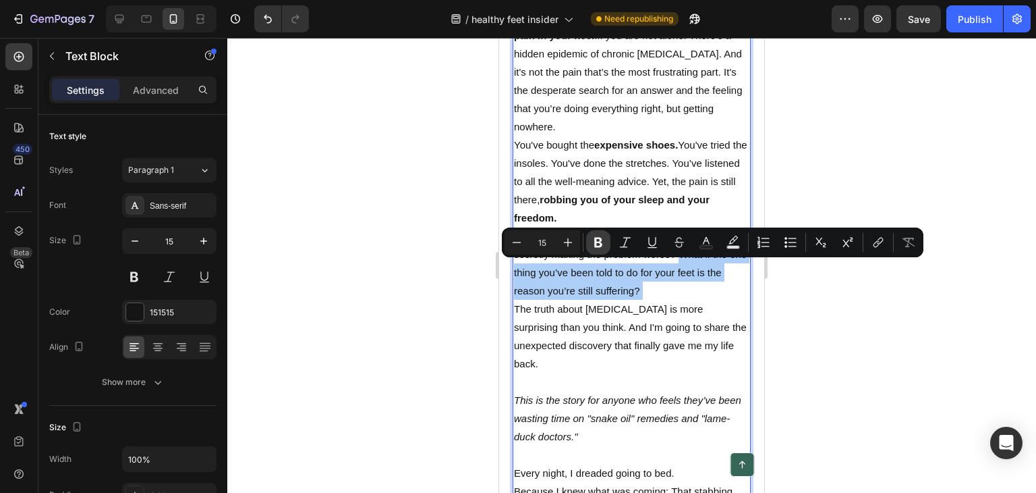
click at [599, 244] on icon "Editor contextual toolbar" at bounding box center [598, 242] width 13 height 13
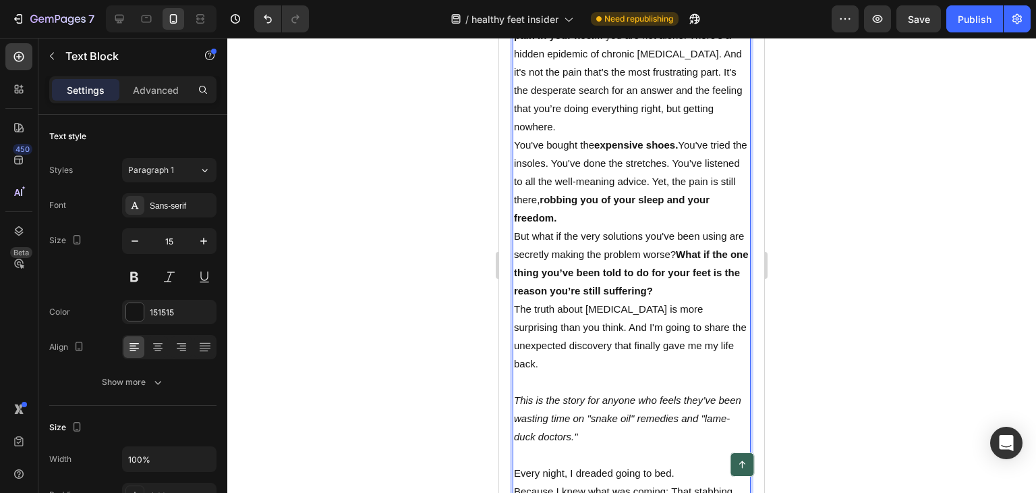
click at [603, 365] on p "The truth about [MEDICAL_DATA] is more surprising than you think. And I'm going…" at bounding box center [632, 336] width 236 height 73
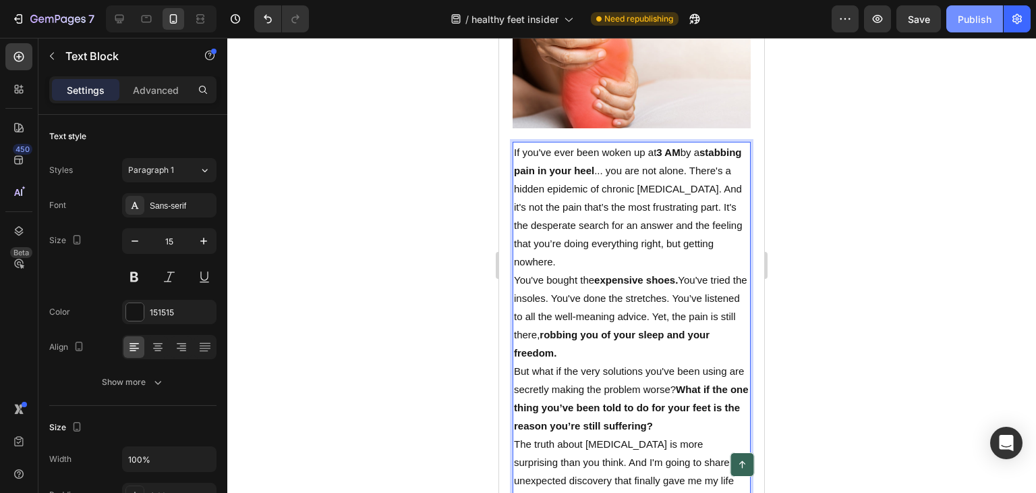
click at [960, 20] on div "Publish" at bounding box center [975, 19] width 34 height 14
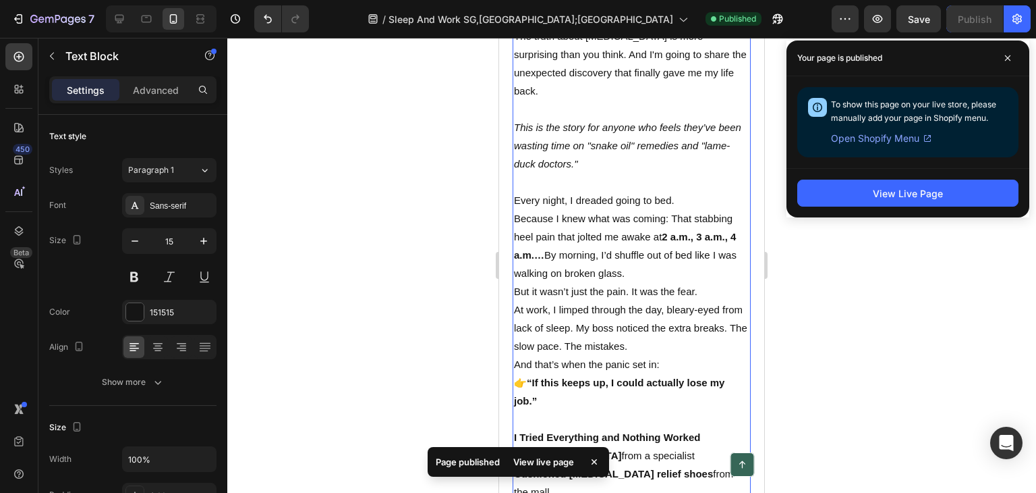
scroll to position [810, 0]
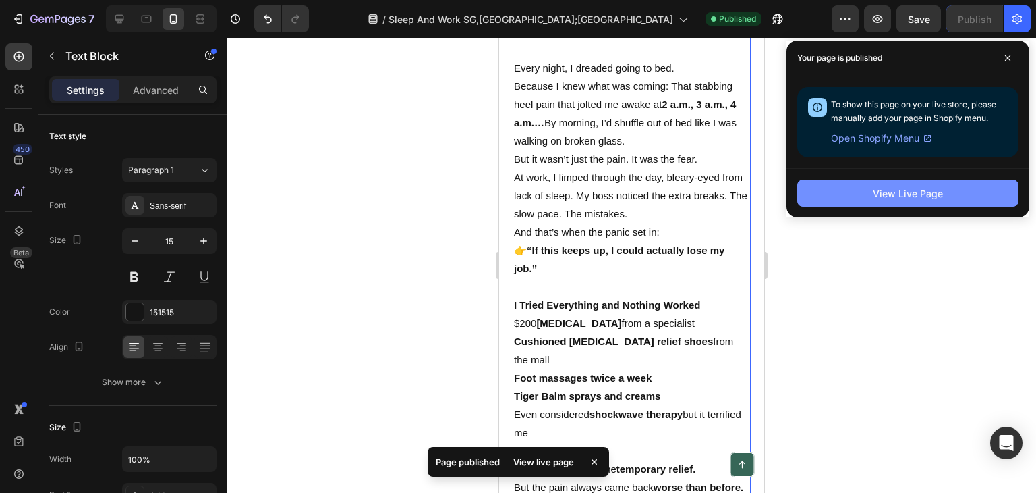
click at [845, 195] on button "View Live Page" at bounding box center [908, 192] width 221 height 27
